Goal: Information Seeking & Learning: Understand process/instructions

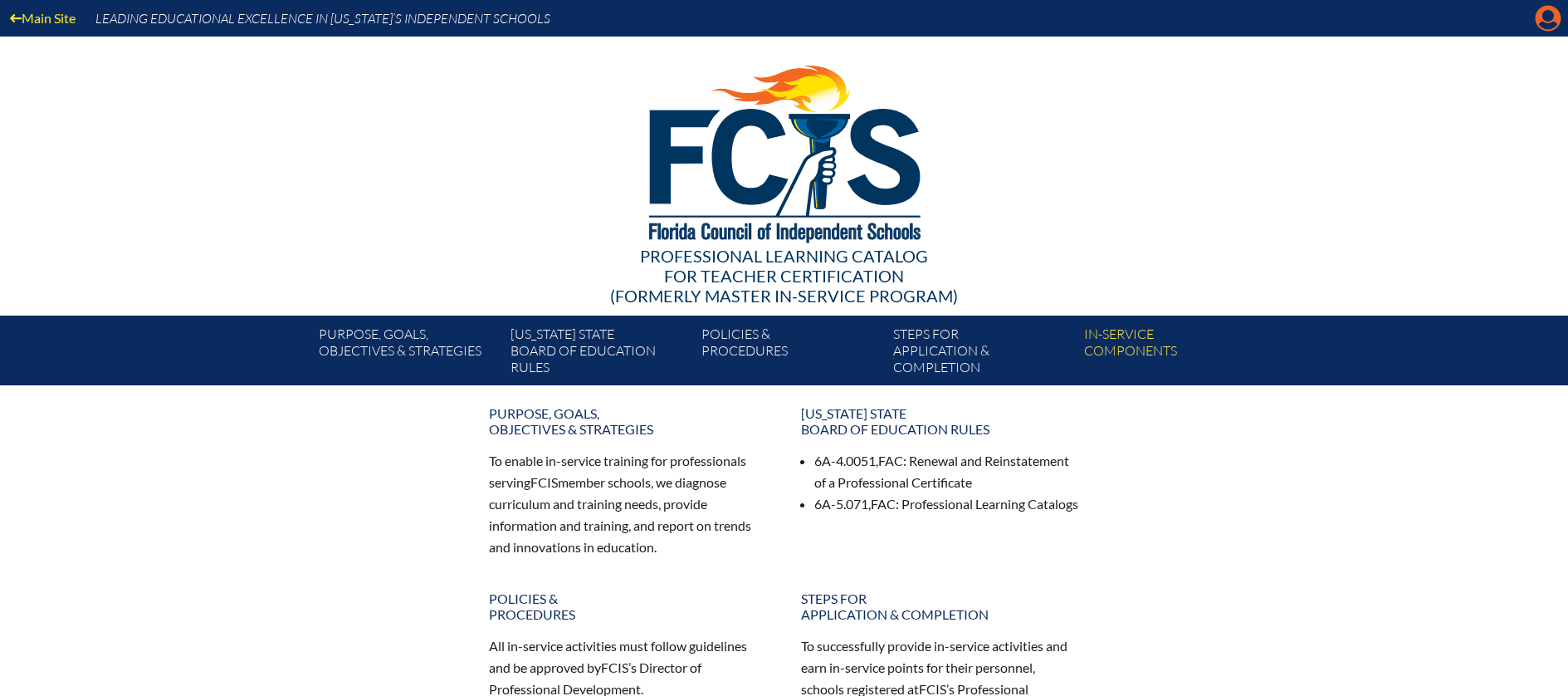
click at [1545, 24] on icon "Manage account" at bounding box center [1548, 17] width 26 height 26
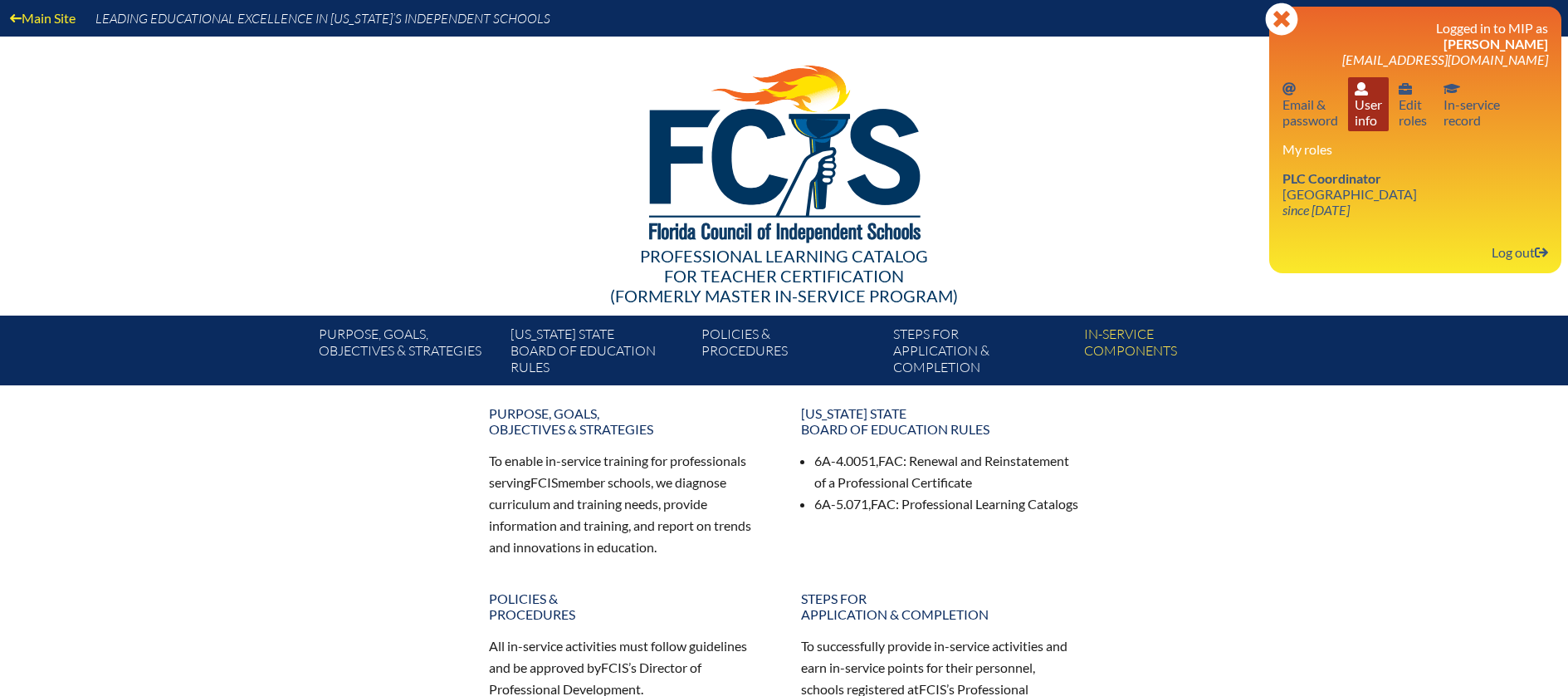
click at [1370, 113] on link "User info User info" at bounding box center [1368, 105] width 41 height 54
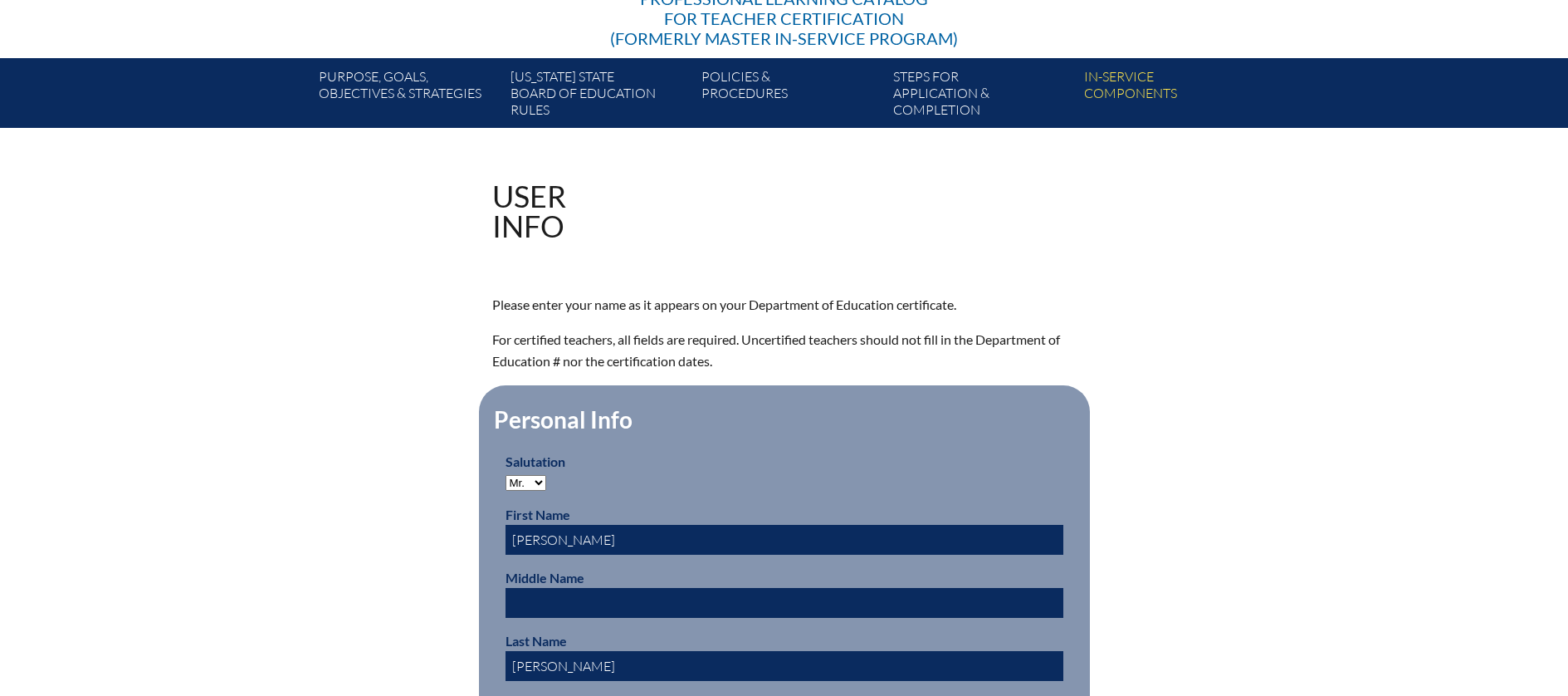
scroll to position [206, 0]
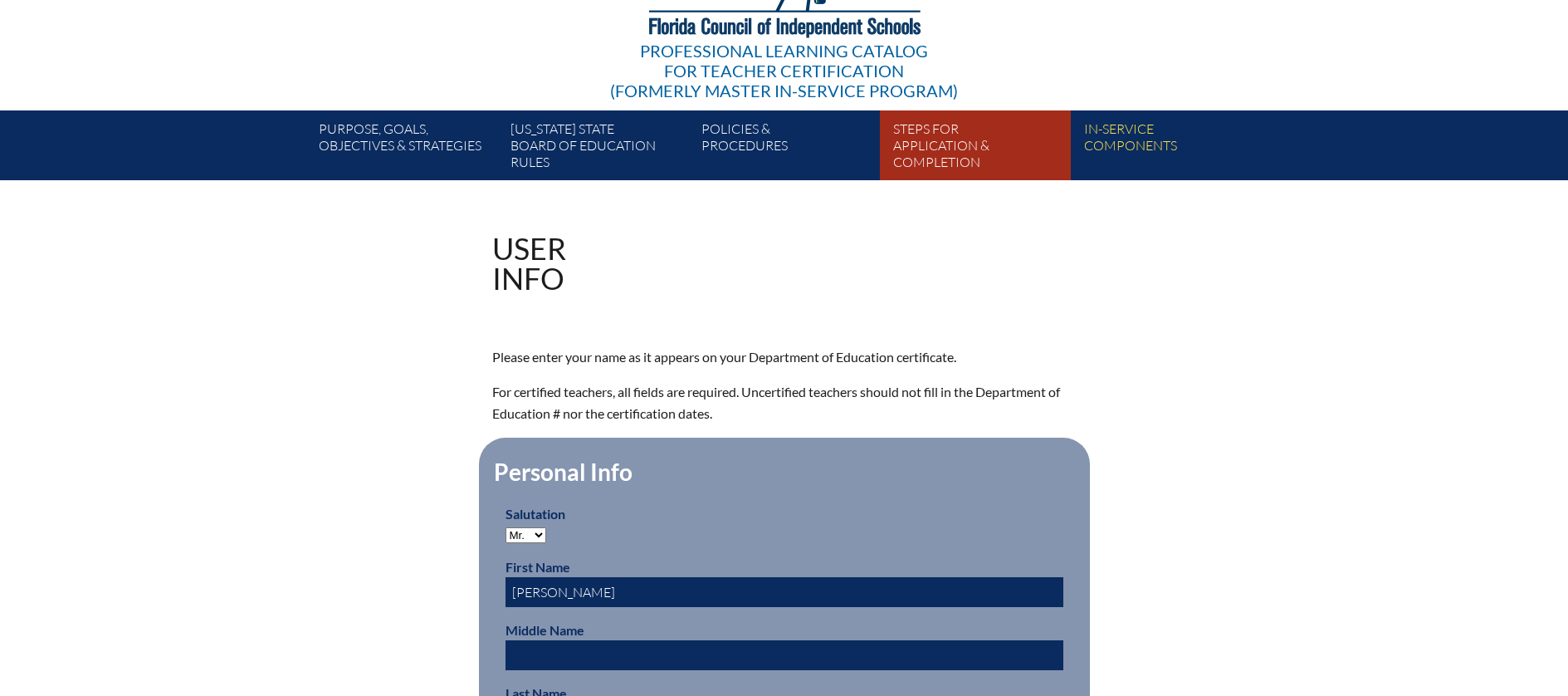
click at [934, 152] on link "Steps for application & completion" at bounding box center [982, 148] width 191 height 63
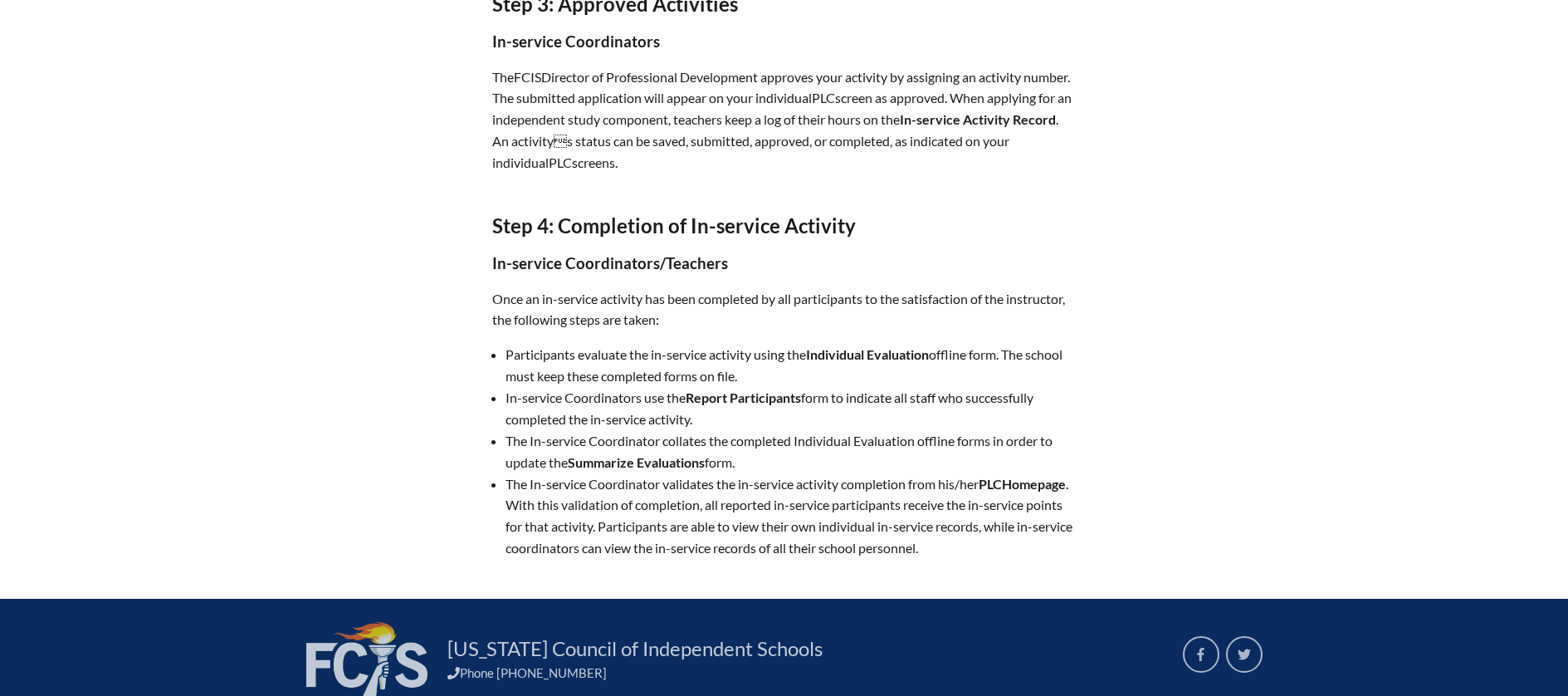
scroll to position [1350, 0]
